Goal: Task Accomplishment & Management: Manage account settings

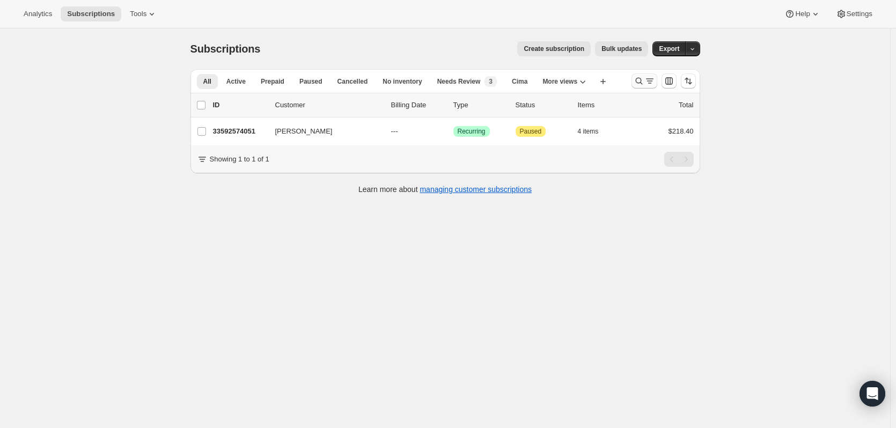
click at [641, 80] on icon "Search and filter results" at bounding box center [638, 81] width 11 height 11
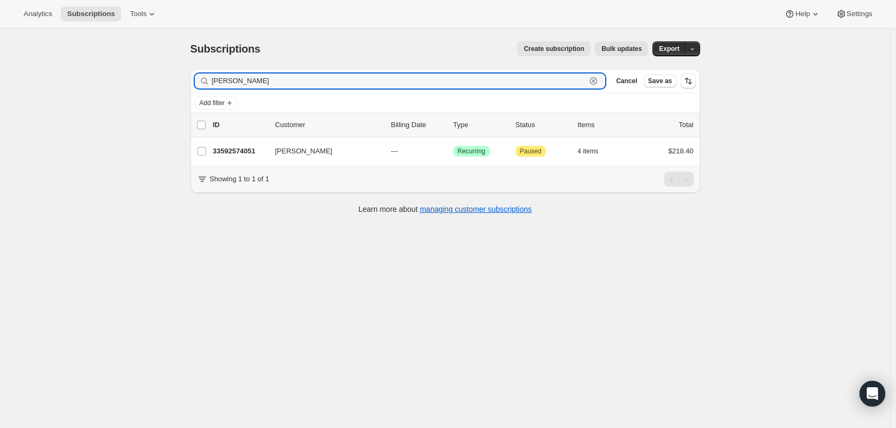
click at [596, 80] on icon "button" at bounding box center [593, 81] width 11 height 11
paste input "[EMAIL_ADDRESS][PERSON_NAME][DOMAIN_NAME]"
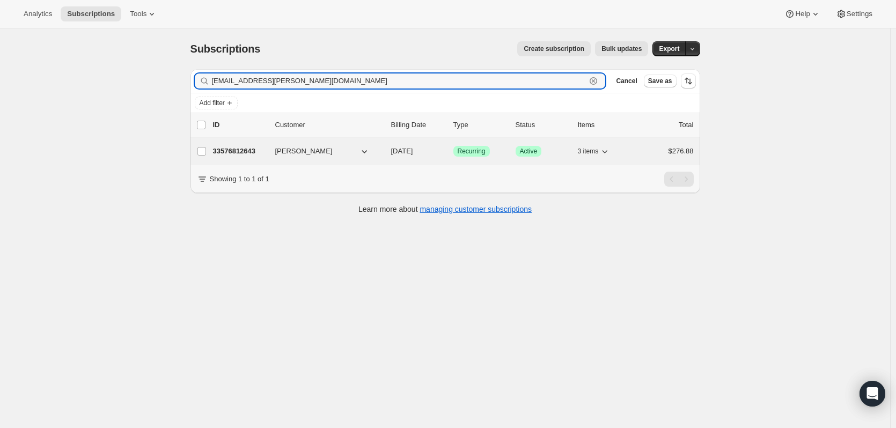
type input "[EMAIL_ADDRESS][PERSON_NAME][DOMAIN_NAME]"
click at [244, 151] on p "33576812643" at bounding box center [240, 151] width 54 height 11
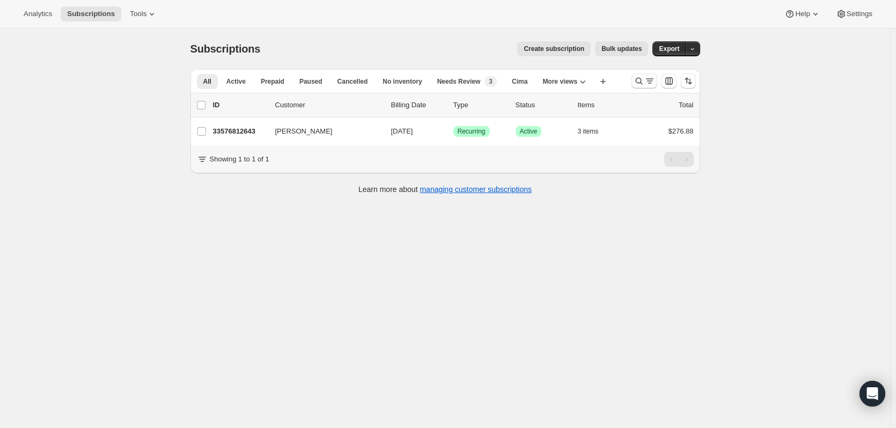
click at [635, 83] on button "Search and filter results" at bounding box center [644, 80] width 26 height 15
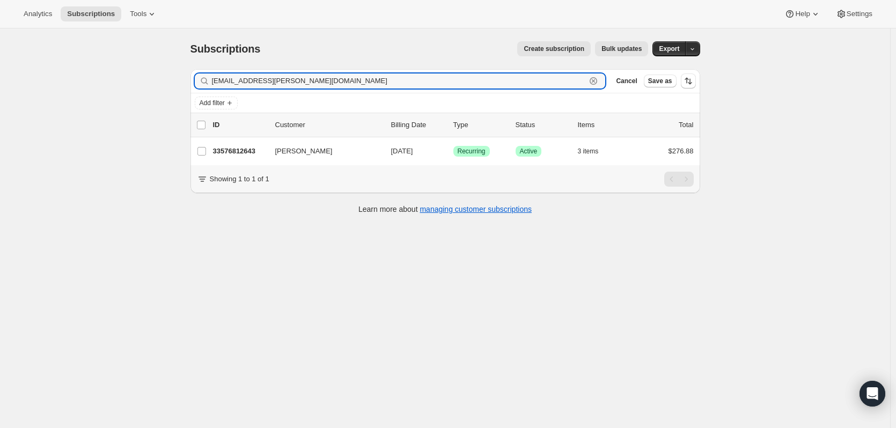
drag, startPoint x: 343, startPoint y: 82, endPoint x: 189, endPoint y: 73, distance: 154.7
click at [189, 73] on div "Filter subscribers emmy.l.pierce@gmail.com Clear Cancel Save as Add filter 0 se…" at bounding box center [441, 143] width 518 height 165
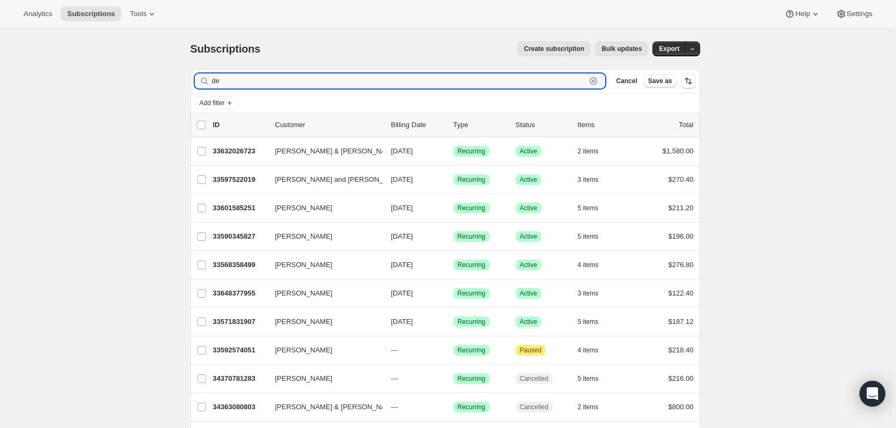
type input "d"
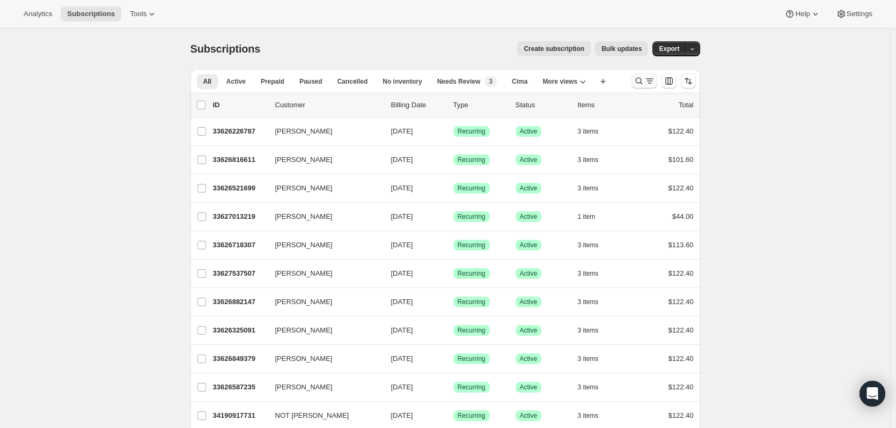
click at [644, 80] on icon "Search and filter results" at bounding box center [638, 81] width 11 height 11
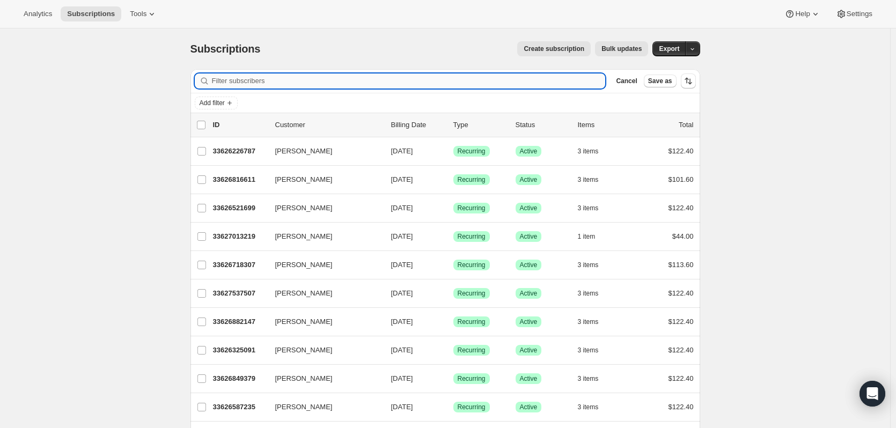
paste input "Delatorre"
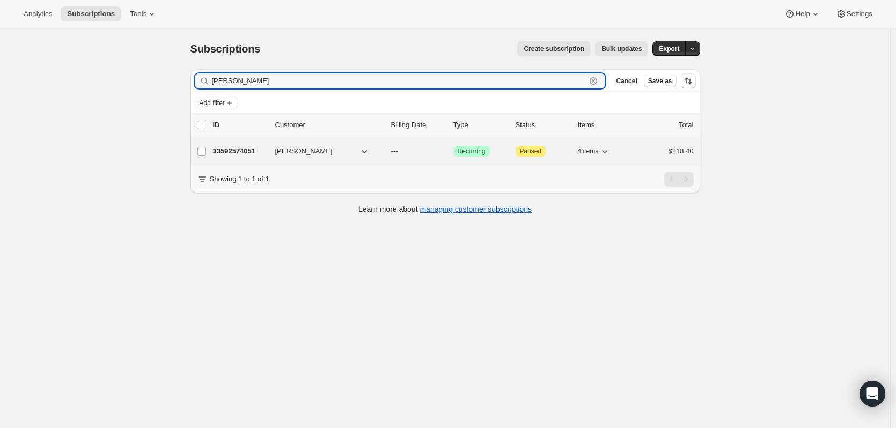
type input "Delatorre"
click at [250, 152] on p "33592574051" at bounding box center [240, 151] width 54 height 11
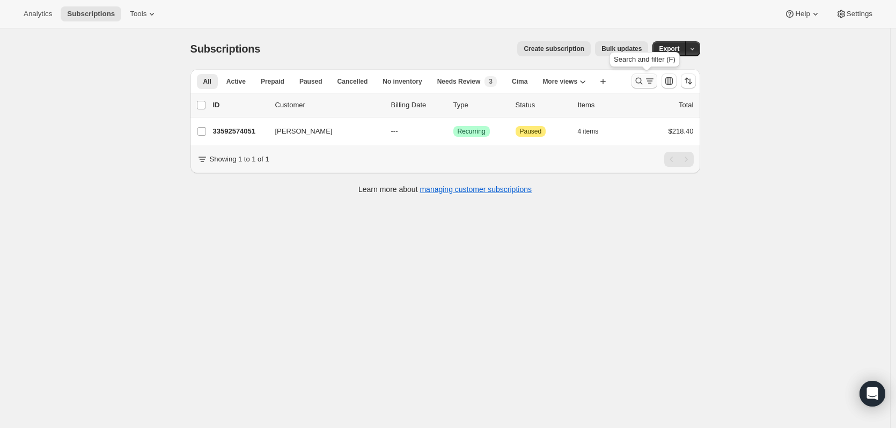
click at [639, 78] on icon "Search and filter results" at bounding box center [638, 81] width 11 height 11
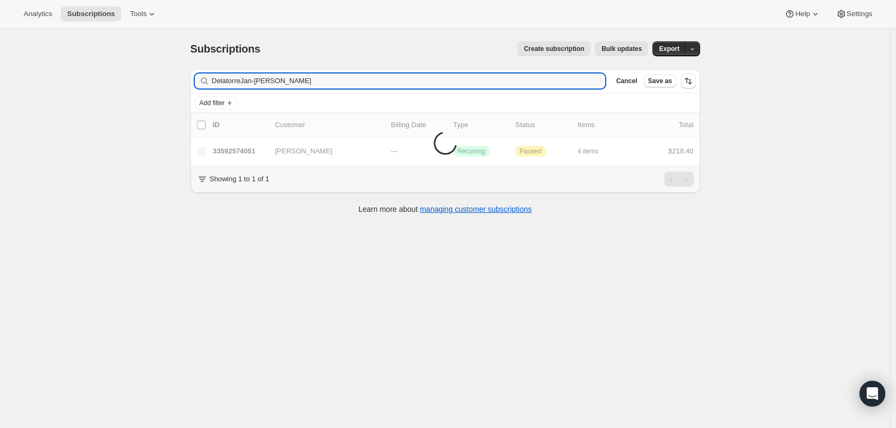
type input "Delatorre"
click at [594, 82] on icon "button" at bounding box center [593, 81] width 11 height 11
paste input "Jan-Michael Valdez"
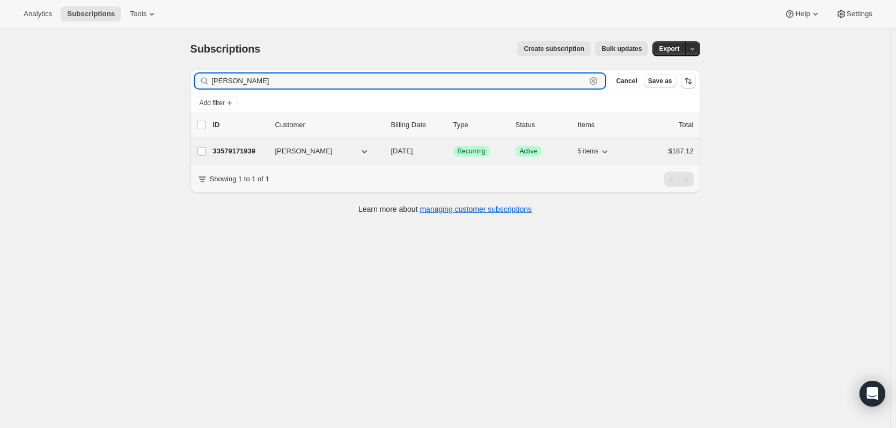
type input "Jan-Michael Valdez"
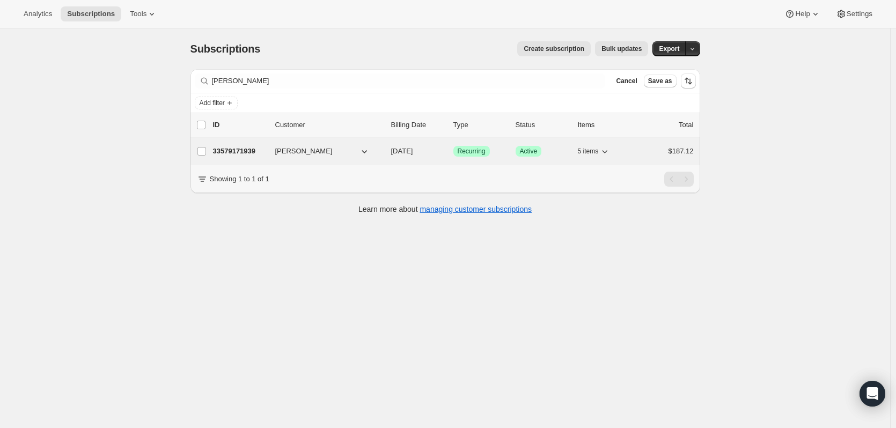
click at [231, 152] on p "33579171939" at bounding box center [240, 151] width 54 height 11
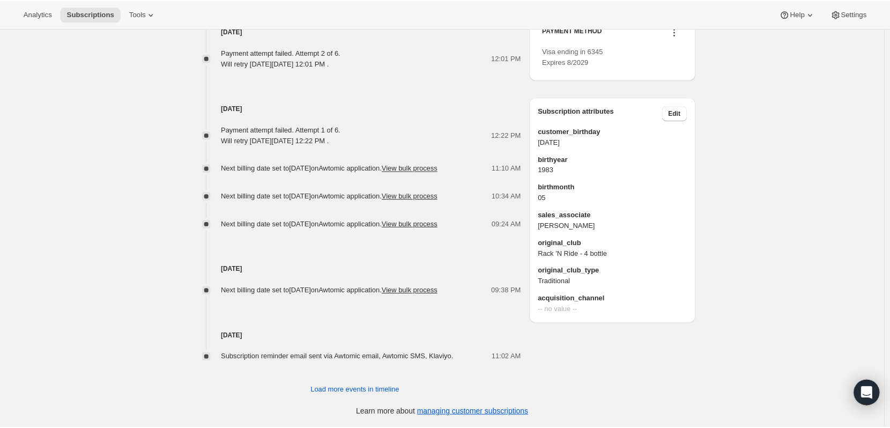
scroll to position [456, 0]
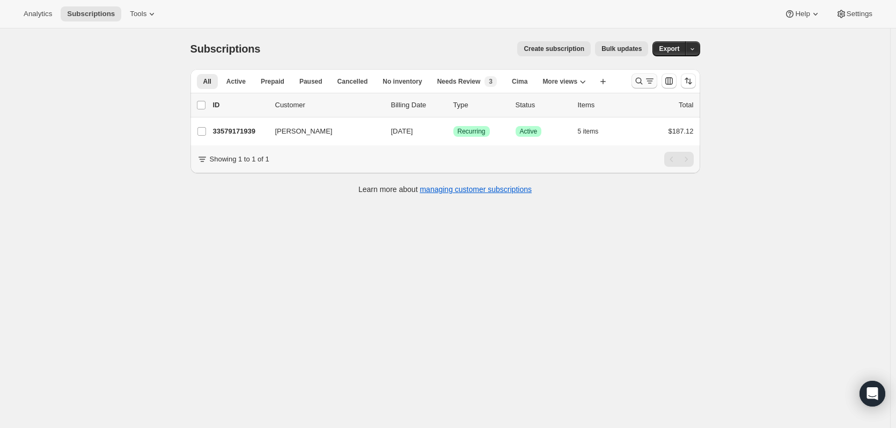
click at [643, 79] on icon "Search and filter results" at bounding box center [638, 81] width 11 height 11
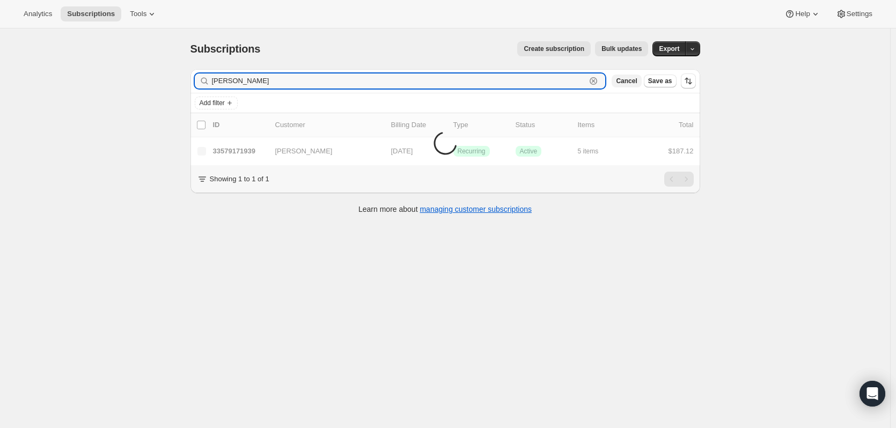
type input "J"
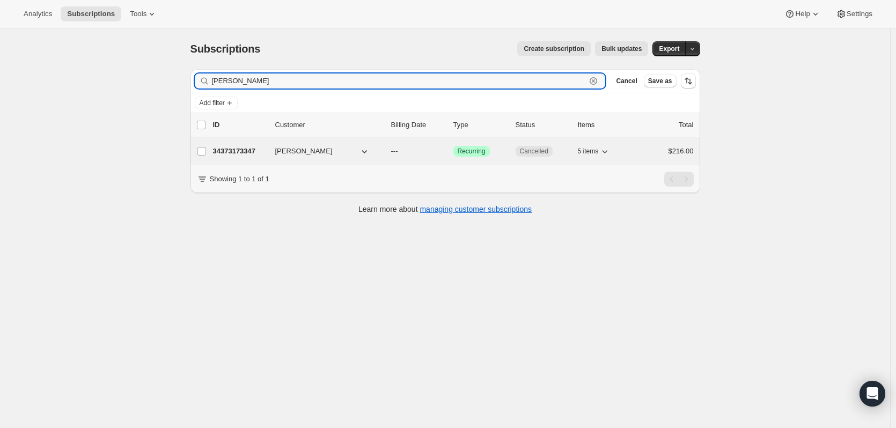
type input "brittany kobrin"
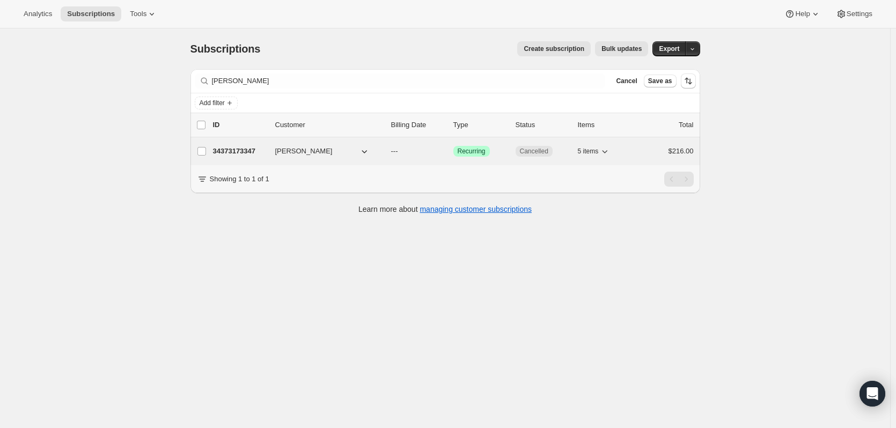
click at [252, 148] on p "34373173347" at bounding box center [240, 151] width 54 height 11
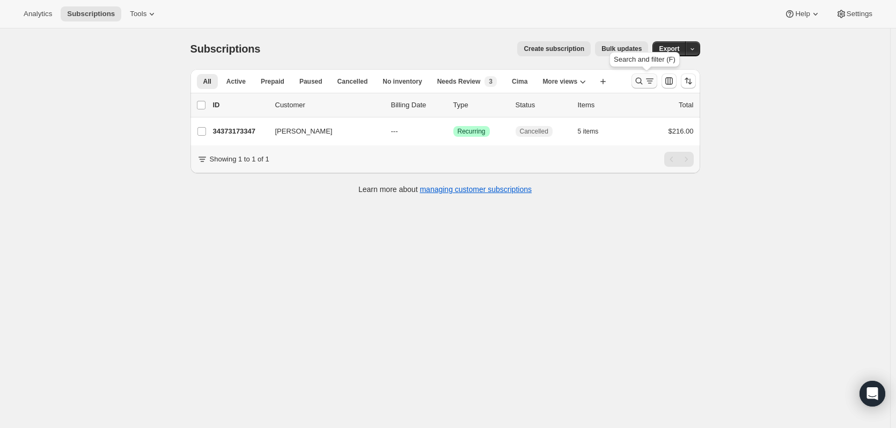
click at [644, 86] on button "Search and filter results" at bounding box center [644, 80] width 26 height 15
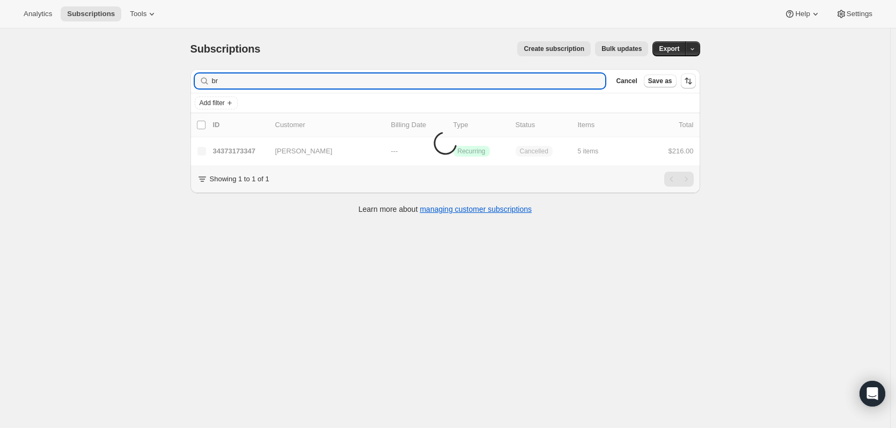
type input "b"
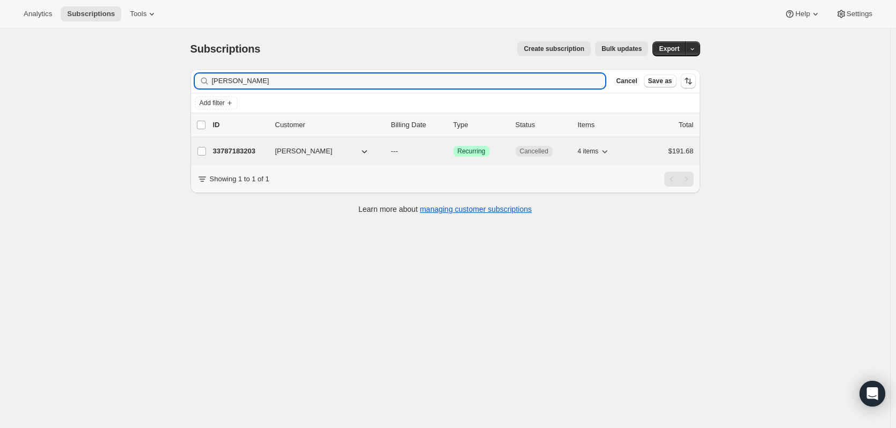
type input "ashley cox"
click at [232, 149] on p "33787183203" at bounding box center [240, 151] width 54 height 11
